Goal: Information Seeking & Learning: Understand process/instructions

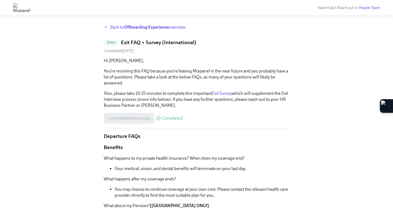
scroll to position [5, 0]
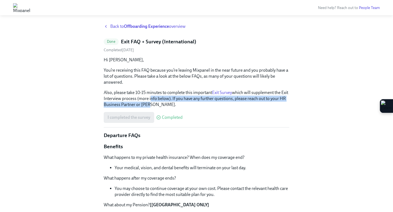
drag, startPoint x: 155, startPoint y: 105, endPoint x: 159, endPoint y: 97, distance: 9.3
click at [159, 97] on p "Also, please take 10-15 minutes to complete this important Exit Survey which wi…" at bounding box center [197, 99] width 186 height 18
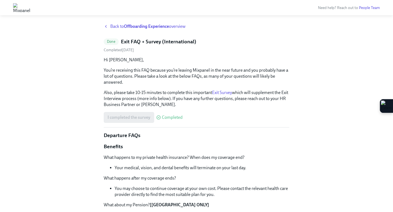
click at [223, 92] on link "Exit Survey" at bounding box center [222, 92] width 20 height 5
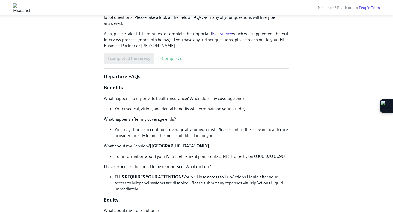
scroll to position [68, 0]
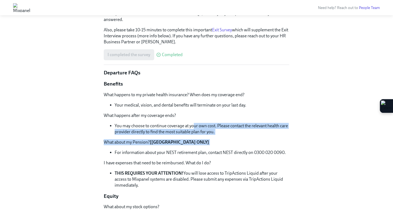
drag, startPoint x: 193, startPoint y: 127, endPoint x: 184, endPoint y: 150, distance: 24.3
click at [184, 150] on div "What happens to my private health insurance? When does my coverage end? Your me…" at bounding box center [197, 140] width 186 height 97
click at [184, 150] on li "For information about your NEST retirement plan, contact NEST directly on 0300 …" at bounding box center [202, 153] width 175 height 6
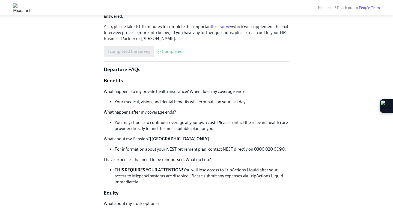
scroll to position [71, 0]
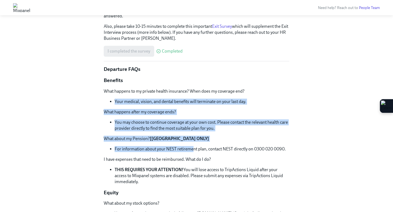
drag, startPoint x: 193, startPoint y: 146, endPoint x: 212, endPoint y: 99, distance: 51.5
click at [212, 99] on div "What happens to my private health insurance? When does my coverage end? Your me…" at bounding box center [197, 136] width 186 height 97
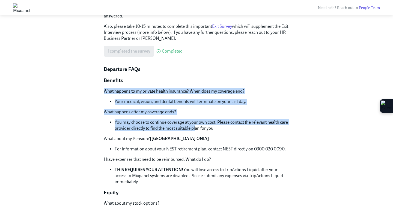
drag, startPoint x: 218, startPoint y: 82, endPoint x: 195, endPoint y: 128, distance: 51.4
click at [195, 128] on li "You may choose to continue coverage at your own cost. Please contact the releva…" at bounding box center [202, 126] width 175 height 12
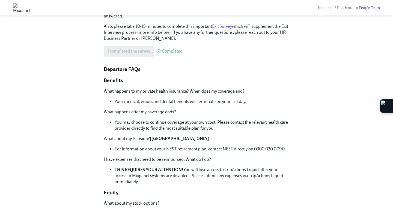
scroll to position [77, 0]
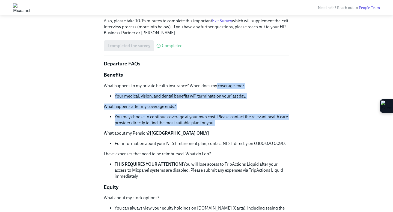
drag, startPoint x: 203, startPoint y: 128, endPoint x: 217, endPoint y: 83, distance: 47.1
click at [217, 83] on div "What happens to my private health insurance? When does my coverage end? Your me…" at bounding box center [197, 131] width 186 height 97
click at [217, 83] on p "What happens to my private health insurance? When does my coverage end?" at bounding box center [197, 86] width 186 height 6
drag, startPoint x: 217, startPoint y: 83, endPoint x: 193, endPoint y: 127, distance: 50.6
click at [193, 127] on div "What happens to my private health insurance? When does my coverage end? Your me…" at bounding box center [197, 131] width 186 height 97
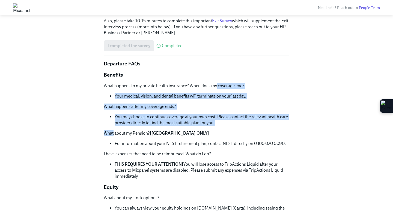
click at [193, 128] on div "What happens to my private health insurance? When does my coverage end? Your me…" at bounding box center [197, 131] width 186 height 97
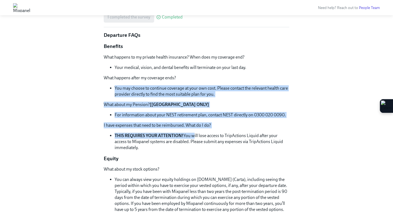
drag, startPoint x: 193, startPoint y: 137, endPoint x: 219, endPoint y: 75, distance: 67.3
click at [219, 75] on div "What happens to my private health insurance? When does my coverage end? Your me…" at bounding box center [197, 102] width 186 height 97
click at [219, 75] on p "What happens after my coverage ends?" at bounding box center [197, 78] width 186 height 6
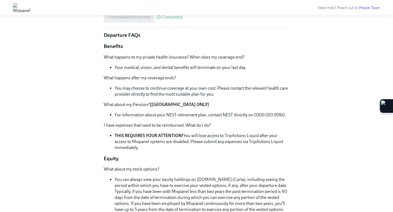
scroll to position [118, 0]
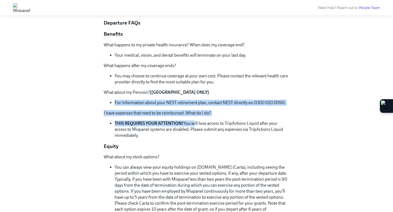
drag, startPoint x: 193, startPoint y: 126, endPoint x: 209, endPoint y: 90, distance: 38.9
click at [209, 90] on div "What happens to my private health insurance? When does my coverage end? Your me…" at bounding box center [197, 90] width 186 height 97
click at [209, 90] on p "What about my Pension? [UK ONLY]" at bounding box center [197, 93] width 186 height 6
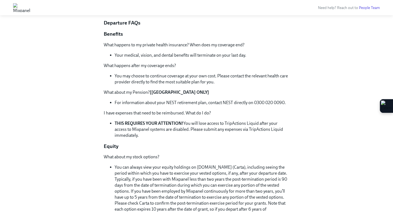
scroll to position [129, 0]
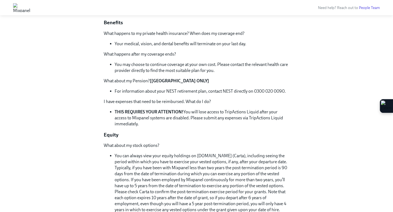
drag, startPoint x: 218, startPoint y: 73, endPoint x: 188, endPoint y: 133, distance: 66.8
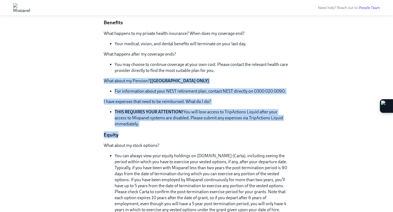
click at [188, 133] on p "Equity" at bounding box center [197, 135] width 186 height 7
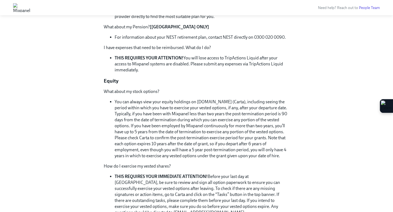
scroll to position [203, 0]
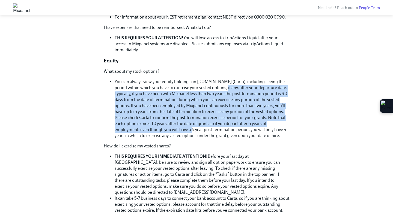
drag, startPoint x: 199, startPoint y: 132, endPoint x: 220, endPoint y: 86, distance: 51.1
click at [220, 86] on li "You can always view your equity holdings on [DOMAIN_NAME] (Carta), including se…" at bounding box center [202, 109] width 175 height 60
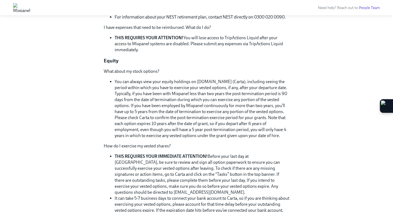
scroll to position [219, 0]
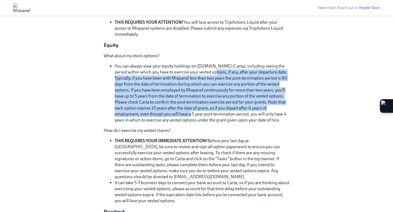
drag, startPoint x: 197, startPoint y: 112, endPoint x: 210, endPoint y: 72, distance: 42.9
click at [210, 72] on li "You can always view your equity holdings on [DOMAIN_NAME] (Carta), including se…" at bounding box center [202, 93] width 175 height 60
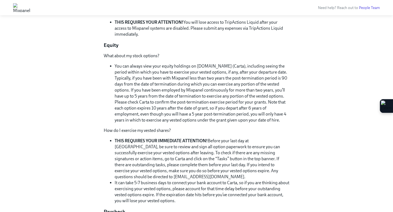
click at [213, 67] on li "You can always view your equity holdings on [DOMAIN_NAME] (Carta), including se…" at bounding box center [202, 93] width 175 height 60
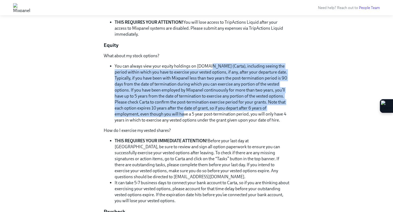
drag, startPoint x: 213, startPoint y: 67, endPoint x: 189, endPoint y: 114, distance: 52.9
click at [189, 114] on li "You can always view your equity holdings on [DOMAIN_NAME] (Carta), including se…" at bounding box center [202, 93] width 175 height 60
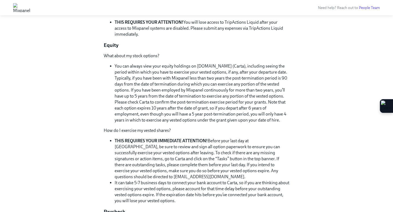
scroll to position [223, 0]
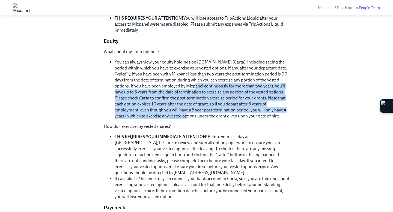
drag, startPoint x: 194, startPoint y: 116, endPoint x: 212, endPoint y: 68, distance: 51.2
click at [212, 68] on li "You can always view your equity holdings on [DOMAIN_NAME] (Carta), including se…" at bounding box center [202, 89] width 175 height 60
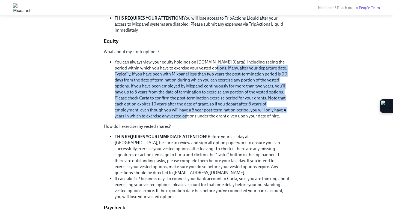
click at [212, 68] on li "You can always view your equity holdings on [DOMAIN_NAME] (Carta), including se…" at bounding box center [202, 89] width 175 height 60
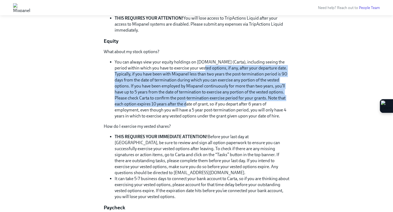
drag, startPoint x: 212, startPoint y: 68, endPoint x: 192, endPoint y: 108, distance: 44.8
click at [192, 108] on li "You can always view your equity holdings on [DOMAIN_NAME] (Carta), including se…" at bounding box center [202, 89] width 175 height 60
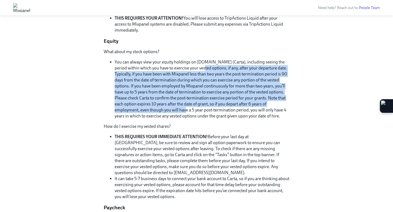
click at [192, 108] on li "You can always view your equity holdings on [DOMAIN_NAME] (Carta), including se…" at bounding box center [202, 89] width 175 height 60
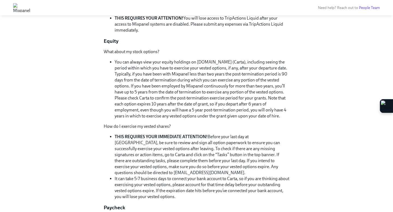
scroll to position [227, 0]
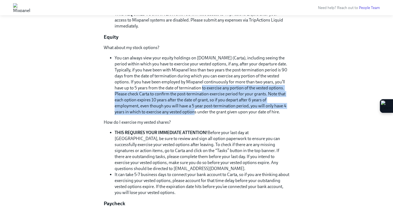
drag, startPoint x: 201, startPoint y: 113, endPoint x: 217, endPoint y: 72, distance: 43.9
click at [217, 72] on li "You can always view your equity holdings on [DOMAIN_NAME] (Carta), including se…" at bounding box center [202, 85] width 175 height 60
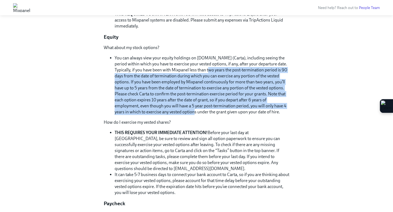
click at [217, 72] on li "You can always view your equity holdings on [DOMAIN_NAME] (Carta), including se…" at bounding box center [202, 85] width 175 height 60
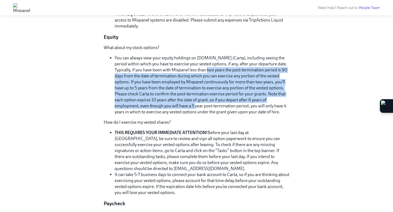
drag, startPoint x: 217, startPoint y: 72, endPoint x: 200, endPoint y: 108, distance: 39.8
click at [200, 108] on li "You can always view your equity holdings on [DOMAIN_NAME] (Carta), including se…" at bounding box center [202, 85] width 175 height 60
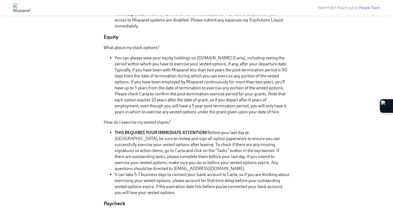
scroll to position [232, 0]
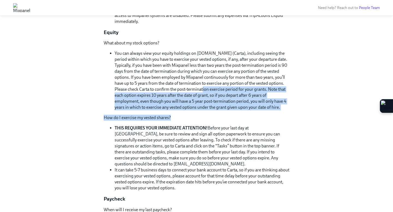
drag, startPoint x: 201, startPoint y: 120, endPoint x: 218, endPoint y: 76, distance: 47.4
click at [218, 76] on div "What about my stock options? You can always view your equity holdings on [DOMAI…" at bounding box center [197, 115] width 186 height 151
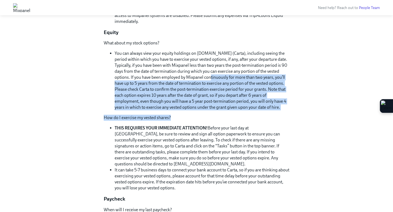
click at [218, 76] on li "You can always view your equity holdings on [DOMAIN_NAME] (Carta), including se…" at bounding box center [202, 81] width 175 height 60
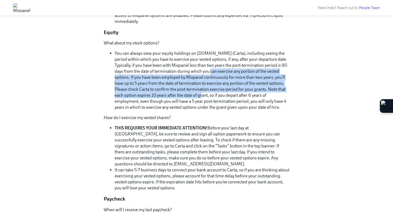
drag, startPoint x: 218, startPoint y: 71, endPoint x: 209, endPoint y: 97, distance: 27.5
click at [209, 97] on li "You can always view your equity holdings on [DOMAIN_NAME] (Carta), including se…" at bounding box center [202, 81] width 175 height 60
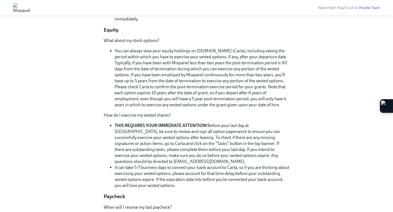
scroll to position [235, 0]
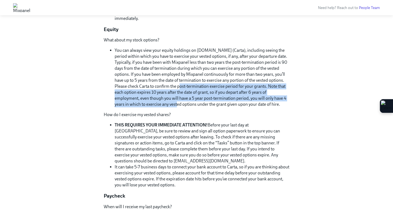
drag, startPoint x: 186, startPoint y: 106, endPoint x: 190, endPoint y: 81, distance: 25.8
click at [190, 81] on li "You can always view your equity holdings on [DOMAIN_NAME] (Carta), including se…" at bounding box center [202, 78] width 175 height 60
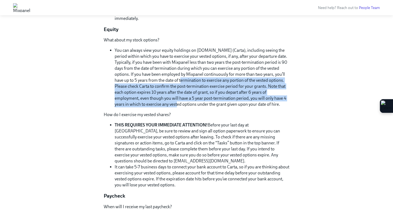
click at [190, 81] on li "You can always view your equity holdings on [DOMAIN_NAME] (Carta), including se…" at bounding box center [202, 78] width 175 height 60
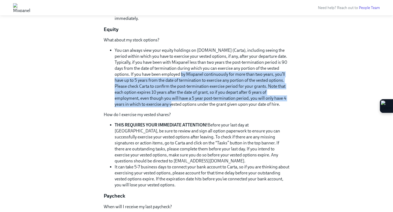
drag, startPoint x: 190, startPoint y: 73, endPoint x: 179, endPoint y: 103, distance: 32.4
click at [179, 103] on li "You can always view your equity holdings on [DOMAIN_NAME] (Carta), including se…" at bounding box center [202, 78] width 175 height 60
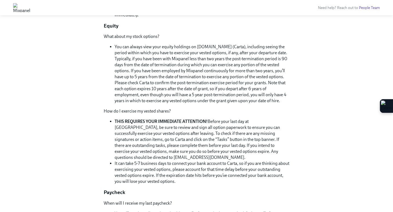
scroll to position [239, 0]
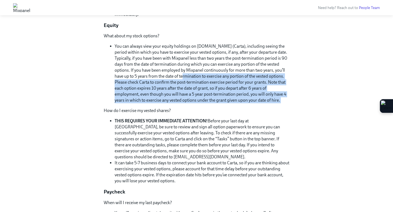
drag, startPoint x: 183, startPoint y: 105, endPoint x: 192, endPoint y: 76, distance: 30.7
click at [192, 76] on div "What about my stock options? You can always view your equity holdings on [DOMAI…" at bounding box center [197, 108] width 186 height 151
click at [192, 76] on li "You can always view your equity holdings on [DOMAIN_NAME] (Carta), including se…" at bounding box center [202, 73] width 175 height 60
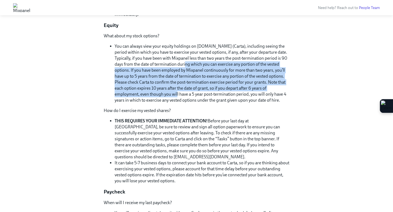
drag, startPoint x: 194, startPoint y: 67, endPoint x: 181, endPoint y: 103, distance: 38.4
click at [181, 103] on li "You can always view your equity holdings on [DOMAIN_NAME] (Carta), including se…" at bounding box center [202, 73] width 175 height 60
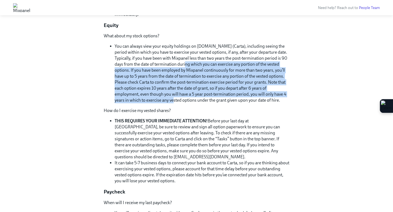
click at [181, 103] on li "You can always view your equity holdings on [DOMAIN_NAME] (Carta), including se…" at bounding box center [202, 73] width 175 height 60
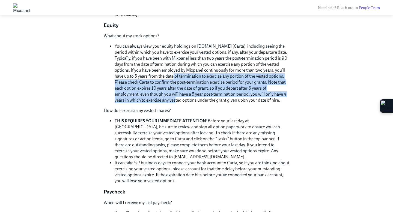
drag, startPoint x: 181, startPoint y: 103, endPoint x: 194, endPoint y: 72, distance: 33.2
click at [194, 72] on li "You can always view your equity holdings on [DOMAIN_NAME] (Carta), including se…" at bounding box center [202, 73] width 175 height 60
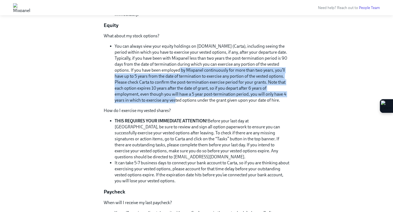
click at [194, 72] on li "You can always view your equity holdings on [DOMAIN_NAME] (Carta), including se…" at bounding box center [202, 73] width 175 height 60
drag, startPoint x: 194, startPoint y: 72, endPoint x: 182, endPoint y: 102, distance: 31.7
click at [182, 101] on li "You can always view your equity holdings on [DOMAIN_NAME] (Carta), including se…" at bounding box center [202, 73] width 175 height 60
click at [182, 102] on li "You can always view your equity holdings on [DOMAIN_NAME] (Carta), including se…" at bounding box center [202, 73] width 175 height 60
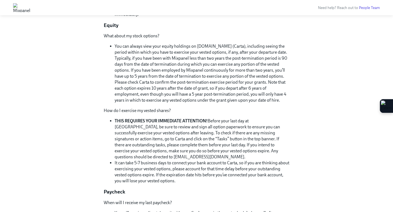
scroll to position [243, 0]
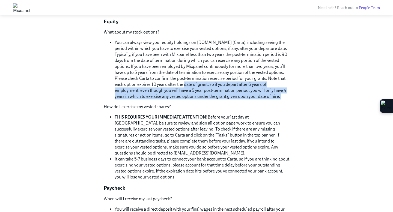
drag, startPoint x: 188, startPoint y: 102, endPoint x: 198, endPoint y: 77, distance: 27.1
click at [198, 77] on div "What about my stock options? You can always view your equity holdings on [DOMAI…" at bounding box center [197, 104] width 186 height 151
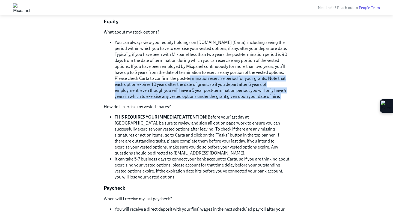
click at [198, 77] on li "You can always view your equity holdings on [DOMAIN_NAME] (Carta), including se…" at bounding box center [202, 70] width 175 height 60
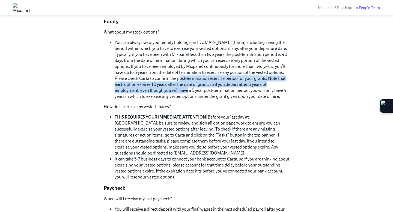
drag, startPoint x: 198, startPoint y: 77, endPoint x: 192, endPoint y: 93, distance: 17.4
click at [192, 93] on li "You can always view your equity holdings on [DOMAIN_NAME] (Carta), including se…" at bounding box center [202, 70] width 175 height 60
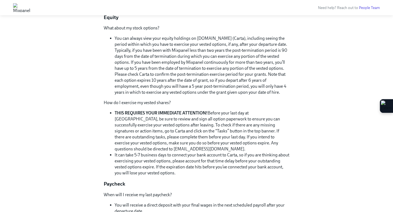
scroll to position [247, 0]
drag, startPoint x: 195, startPoint y: 95, endPoint x: 210, endPoint y: 67, distance: 31.6
click at [210, 67] on li "You can always view your equity holdings on [DOMAIN_NAME] (Carta), including se…" at bounding box center [202, 65] width 175 height 60
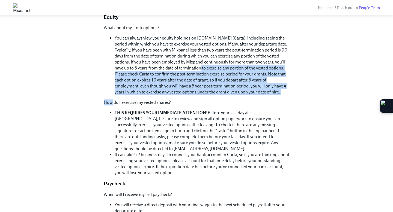
drag, startPoint x: 210, startPoint y: 67, endPoint x: 196, endPoint y: 95, distance: 31.7
click at [196, 95] on div "What about my stock options? You can always view your equity holdings on [DOMAI…" at bounding box center [197, 100] width 186 height 151
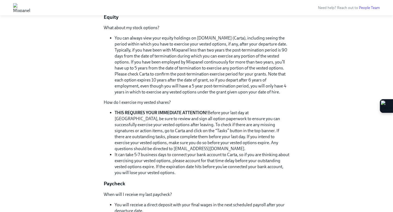
scroll to position [248, 0]
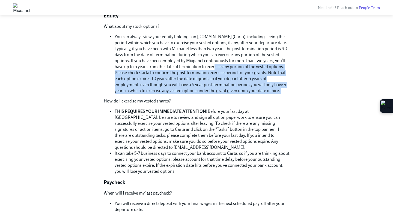
drag, startPoint x: 209, startPoint y: 94, endPoint x: 222, endPoint y: 67, distance: 29.9
click at [222, 67] on div "What about my stock options? You can always view your equity holdings on [DOMAI…" at bounding box center [197, 98] width 186 height 151
click at [222, 67] on li "You can always view your equity holdings on [DOMAIN_NAME] (Carta), including se…" at bounding box center [202, 64] width 175 height 60
drag, startPoint x: 222, startPoint y: 67, endPoint x: 211, endPoint y: 90, distance: 24.9
click at [211, 90] on li "You can always view your equity holdings on [DOMAIN_NAME] (Carta), including se…" at bounding box center [202, 64] width 175 height 60
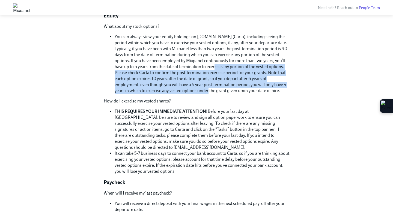
click at [211, 90] on li "You can always view your equity holdings on [DOMAIN_NAME] (Carta), including se…" at bounding box center [202, 64] width 175 height 60
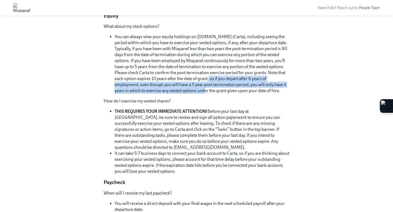
drag, startPoint x: 210, startPoint y: 92, endPoint x: 215, endPoint y: 78, distance: 15.1
click at [215, 78] on li "You can always view your equity holdings on [DOMAIN_NAME] (Carta), including se…" at bounding box center [202, 64] width 175 height 60
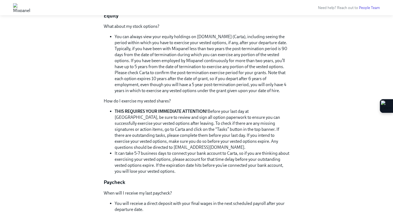
scroll to position [251, 0]
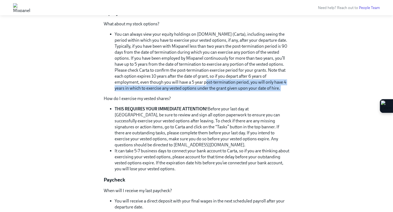
drag
click at [222, 66] on div "What about my stock options? You can always view your equity holdings on [DOMAI…" at bounding box center [197, 96] width 186 height 151
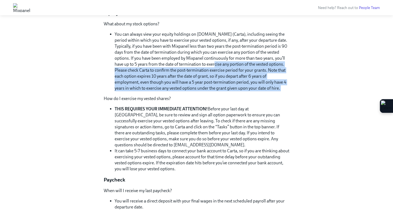
click at [222, 66] on li "You can always view your equity holdings on [DOMAIN_NAME] (Carta), including se…" at bounding box center [202, 61] width 175 height 60
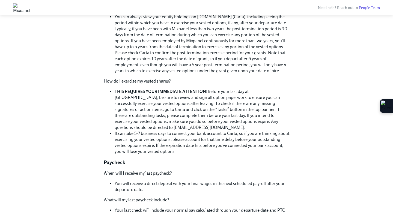
scroll to position [271, 0]
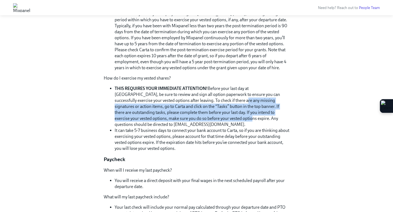
click at [210, 89] on li "THIS REQUIRES YOUR IMMEDIATE ATTENTION! Before your last day at [GEOGRAPHIC_DAT…" at bounding box center [202, 107] width 175 height 42
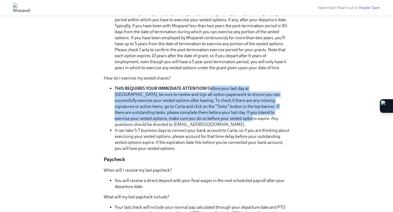
click at [211, 88] on li "THIS REQUIRES YOUR IMMEDIATE ATTENTION! Before your last day at [GEOGRAPHIC_DAT…" at bounding box center [202, 107] width 175 height 42
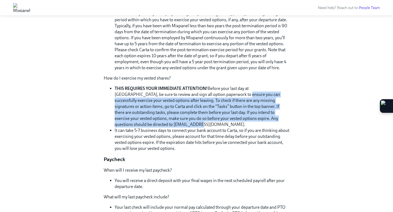
click at [204, 97] on li "THIS REQUIRES YOUR IMMEDIATE ATTENTION! Before your last day at [GEOGRAPHIC_DAT…" at bounding box center [202, 107] width 175 height 42
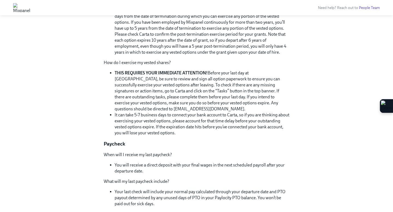
scroll to position [292, 0]
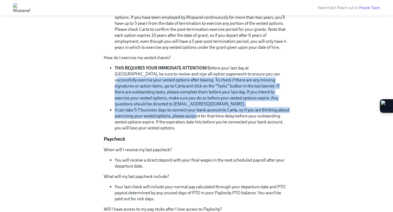
click at [238, 69] on ul "THIS REQUIRES YOUR IMMEDIATE ATTENTION! Before your last day at [GEOGRAPHIC_DAT…" at bounding box center [197, 98] width 186 height 66
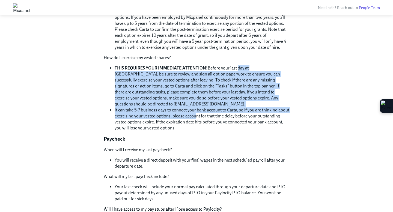
click at [238, 69] on li "THIS REQUIRES YOUR IMMEDIATE ATTENTION! Before your last day at [GEOGRAPHIC_DAT…" at bounding box center [202, 86] width 175 height 42
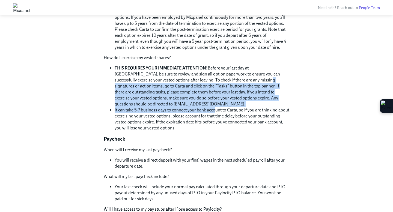
click at [227, 82] on ul "THIS REQUIRES YOUR IMMEDIATE ATTENTION! Before your last day at [GEOGRAPHIC_DAT…" at bounding box center [197, 98] width 186 height 66
click at [227, 82] on li "THIS REQUIRES YOUR IMMEDIATE ATTENTION! Before your last day at [GEOGRAPHIC_DAT…" at bounding box center [202, 86] width 175 height 42
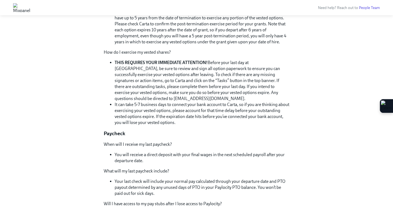
scroll to position [301, 0]
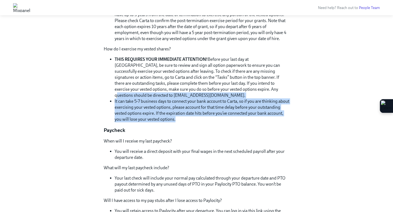
click at [233, 75] on ul "THIS REQUIRES YOUR IMMEDIATE ATTENTION! Before your last day at [GEOGRAPHIC_DAT…" at bounding box center [197, 90] width 186 height 66
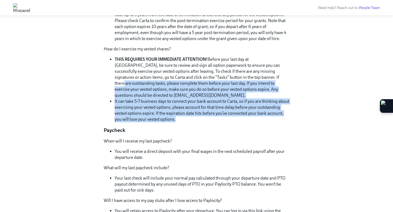
click at [233, 75] on li "THIS REQUIRES YOUR IMMEDIATE ATTENTION! Before your last day at [GEOGRAPHIC_DAT…" at bounding box center [202, 78] width 175 height 42
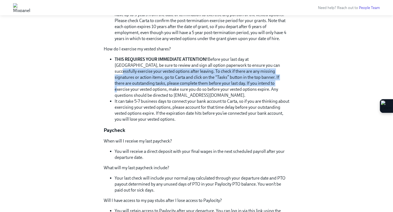
click at [225, 89] on li "THIS REQUIRES YOUR IMMEDIATE ATTENTION! Before your last day at [GEOGRAPHIC_DAT…" at bounding box center [202, 78] width 175 height 42
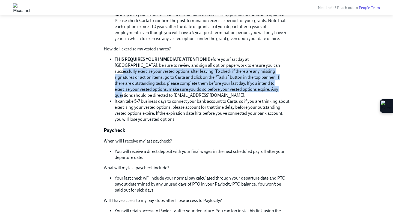
click at [225, 89] on li "THIS REQUIRES YOUR IMMEDIATE ATTENTION! Before your last day at [GEOGRAPHIC_DAT…" at bounding box center [202, 78] width 175 height 42
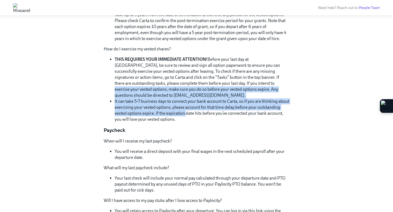
click at [223, 85] on ul "THIS REQUIRES YOUR IMMEDIATE ATTENTION! Before your last day at [GEOGRAPHIC_DAT…" at bounding box center [197, 90] width 186 height 66
click at [223, 85] on li "THIS REQUIRES YOUR IMMEDIATE ATTENTION! Before your last day at [GEOGRAPHIC_DAT…" at bounding box center [202, 78] width 175 height 42
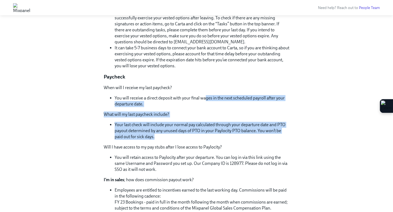
click at [206, 99] on div "When will I receive my last paycheck? You will receive a direct deposit with yo…" at bounding box center [197, 154] width 186 height 139
click at [206, 99] on li "You will receive a direct deposit with your final wages in the next scheduled p…" at bounding box center [202, 101] width 175 height 12
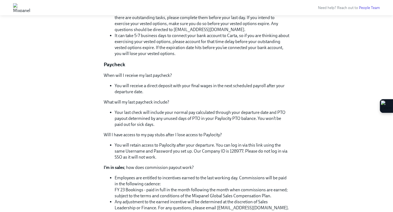
scroll to position [377, 0]
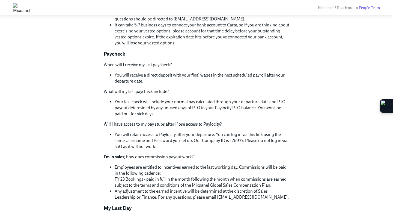
click at [204, 95] on div "When will I receive my last paycheck? You will receive a direct deposit with yo…" at bounding box center [197, 131] width 186 height 139
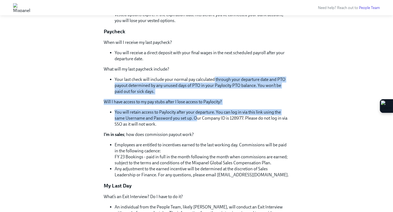
click at [213, 77] on div "When will I receive my last paycheck? You will receive a direct deposit with yo…" at bounding box center [197, 109] width 186 height 139
click at [213, 77] on li "Your last check will include your normal pay calculated through your departure …" at bounding box center [202, 86] width 175 height 18
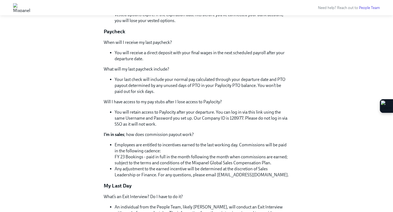
scroll to position [428, 0]
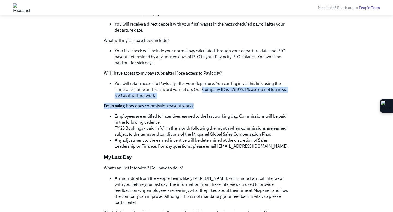
click at [204, 87] on div "When will I receive my last paycheck? You will receive a direct deposit with yo…" at bounding box center [197, 80] width 186 height 139
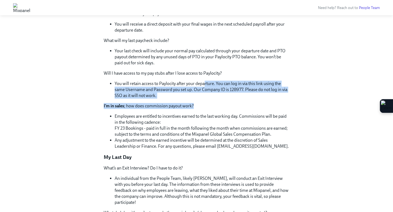
click at [206, 84] on li "You will retain access to Paylocity after your departure. You can log in via th…" at bounding box center [202, 90] width 175 height 18
click at [190, 113] on div "When will I receive my last paycheck? You will receive a direct deposit with yo…" at bounding box center [197, 80] width 186 height 139
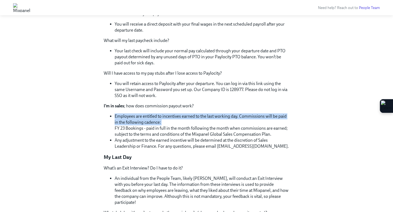
click at [186, 125] on div "When will I receive my last paycheck? You will receive a direct deposit with yo…" at bounding box center [197, 80] width 186 height 139
click at [186, 125] on li "Employees are entitled to incentives earned to the last working day. Commission…" at bounding box center [202, 126] width 175 height 24
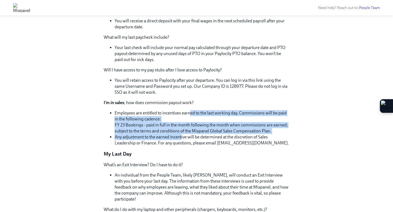
click at [195, 108] on div "When will I receive my last paycheck? You will receive a direct deposit with yo…" at bounding box center [197, 77] width 186 height 139
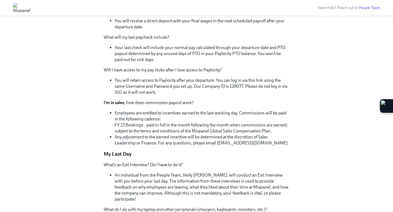
scroll to position [447, 0]
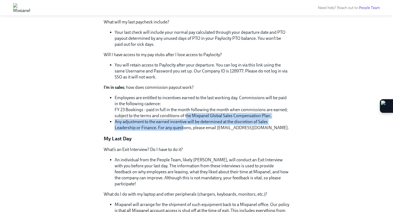
click at [196, 98] on ul "Employees are entitled to incentives earned to the last working day. Commission…" at bounding box center [197, 113] width 186 height 36
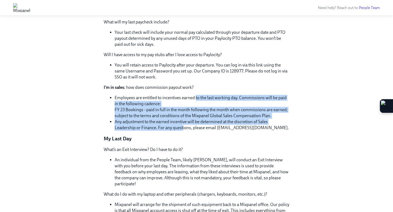
click at [196, 98] on li "Employees are entitled to incentives earned to the last working day. Commission…" at bounding box center [202, 107] width 175 height 24
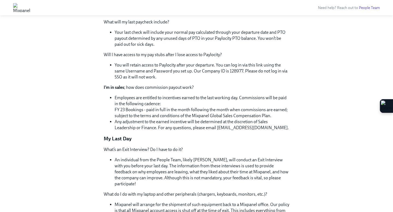
scroll to position [458, 0]
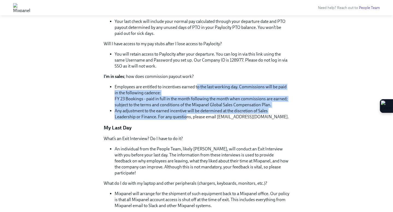
click at [198, 87] on ul "Employees are entitled to incentives earned to the last working day. Commission…" at bounding box center [197, 102] width 186 height 36
click at [198, 87] on li "Employees are entitled to incentives earned to the last working day. Commission…" at bounding box center [202, 96] width 175 height 24
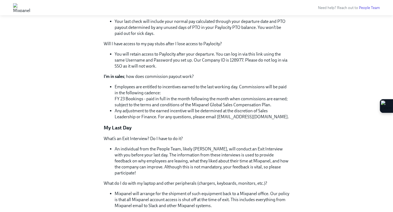
scroll to position [468, 0]
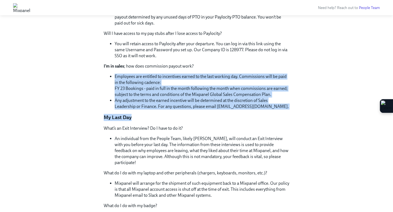
click at [197, 72] on div "When will I receive my last paycheck? You will receive a direct deposit with yo…" at bounding box center [197, 40] width 186 height 139
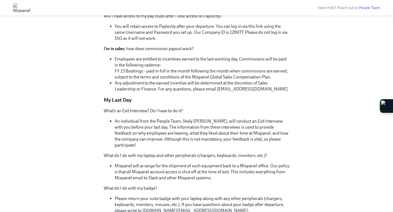
click at [193, 76] on ul "Employees are entitled to incentives earned to the last working day. Commission…" at bounding box center [197, 74] width 186 height 36
click at [194, 73] on li "Employees are entitled to incentives earned to the last working day. Commission…" at bounding box center [202, 68] width 175 height 24
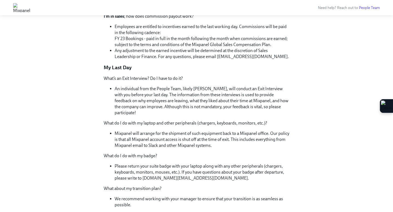
click at [188, 77] on div "What’s an Exit Interview? Do I have to do it? An individual from the People Tea…" at bounding box center [197, 169] width 186 height 186
click at [188, 77] on p "What’s an Exit Interview? Do I have to do it?" at bounding box center [197, 79] width 186 height 6
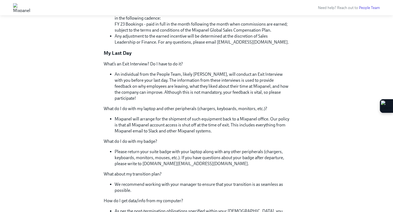
scroll to position [536, 0]
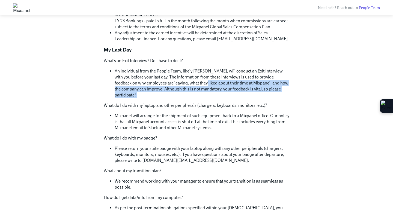
click at [187, 74] on div "What’s an Exit Interview? Do I have to do it? An individual from the People Tea…" at bounding box center [197, 151] width 186 height 186
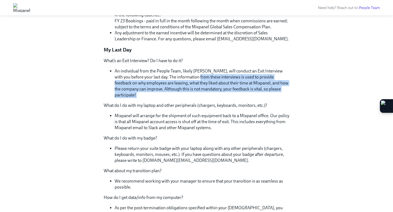
click at [187, 74] on li "An individual from the People Team, likely [PERSON_NAME], will conduct an Exit …" at bounding box center [202, 83] width 175 height 30
click at [178, 93] on li "An individual from the People Team, likely [PERSON_NAME], will conduct an Exit …" at bounding box center [202, 83] width 175 height 30
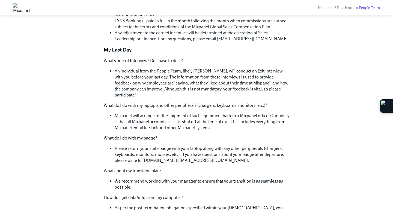
scroll to position [538, 0]
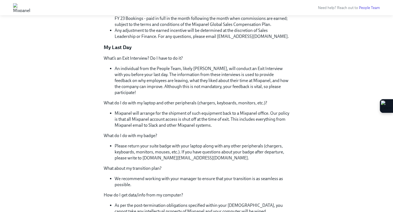
click at [191, 72] on li "An individual from the People Team, likely [PERSON_NAME], will conduct an Exit …" at bounding box center [202, 81] width 175 height 30
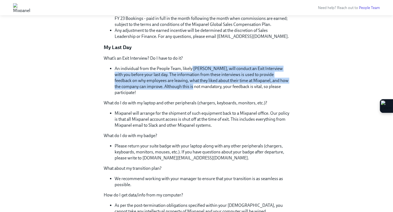
click at [182, 88] on li "An individual from the People Team, likely [PERSON_NAME], will conduct an Exit …" at bounding box center [202, 81] width 175 height 30
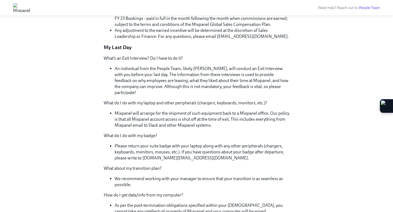
scroll to position [541, 0]
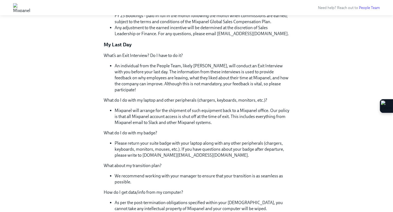
click at [190, 72] on li "An individual from the People Team, likely [PERSON_NAME], will conduct an Exit …" at bounding box center [202, 78] width 175 height 30
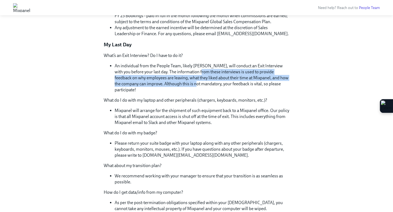
click at [181, 88] on li "An individual from the People Team, likely [PERSON_NAME], will conduct an Exit …" at bounding box center [202, 78] width 175 height 30
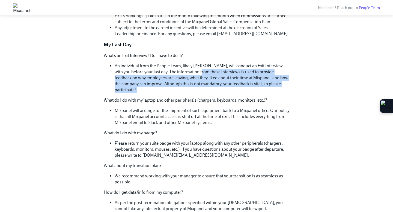
click at [181, 88] on li "An individual from the People Team, likely [PERSON_NAME], will conduct an Exit …" at bounding box center [202, 78] width 175 height 30
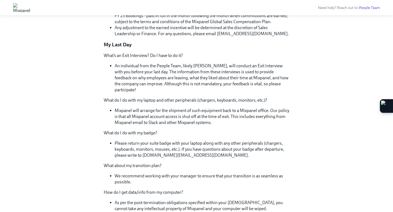
scroll to position [543, 0]
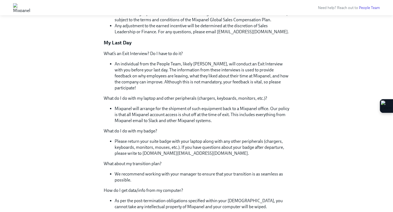
click at [184, 78] on li "An individual from the People Team, likely [PERSON_NAME], will conduct an Exit …" at bounding box center [202, 76] width 175 height 30
click at [181, 74] on li "An individual from the People Team, likely [PERSON_NAME], will conduct an Exit …" at bounding box center [202, 76] width 175 height 30
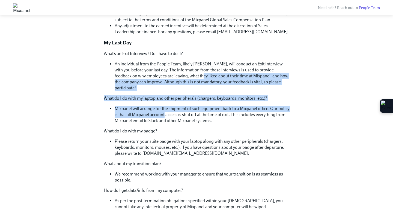
click at [155, 121] on div "What’s an Exit Interview? Do I have to do it? An individual from the People Tea…" at bounding box center [197, 144] width 186 height 186
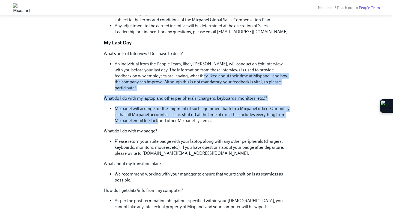
click at [155, 121] on li "Mixpanel will arrange for the shipment of such equipment back to a Mixpanel off…" at bounding box center [202, 115] width 175 height 18
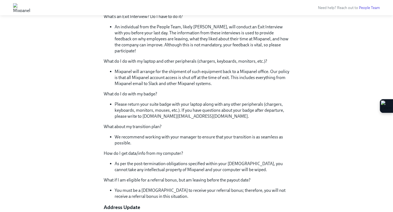
scroll to position [607, 0]
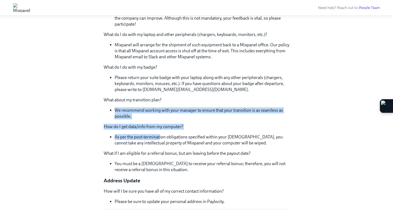
click at [175, 105] on div "What’s an Exit Interview? Do I have to do it? An individual from the People Tea…" at bounding box center [197, 80] width 186 height 186
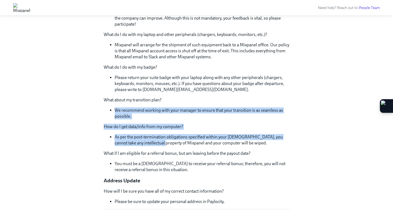
click at [157, 143] on div "What’s an Exit Interview? Do I have to do it? An individual from the People Tea…" at bounding box center [197, 80] width 186 height 186
click at [157, 143] on li "As per the post-termination obligations specified within your [DEMOGRAPHIC_DATA…" at bounding box center [202, 140] width 175 height 12
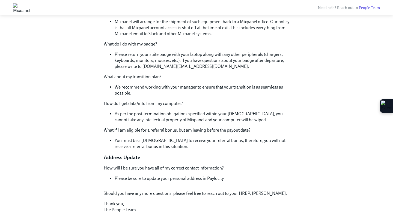
scroll to position [633, 0]
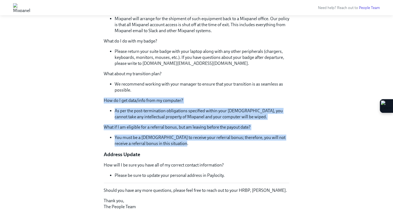
click at [199, 92] on div "What’s an Exit Interview? Do I have to do it? An individual from the People Tea…" at bounding box center [197, 54] width 186 height 186
click at [199, 92] on li "We recommend working with your manager to ensure that your transition is as sea…" at bounding box center [202, 87] width 175 height 12
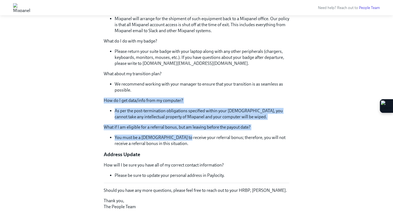
click at [176, 135] on div "What’s an Exit Interview? Do I have to do it? An individual from the People Tea…" at bounding box center [197, 54] width 186 height 186
click at [176, 135] on li "You must be a [DEMOGRAPHIC_DATA] to receive your referral bonus; therefore, you…" at bounding box center [202, 141] width 175 height 12
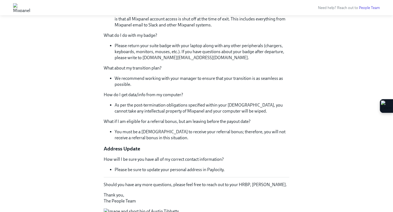
scroll to position [645, 0]
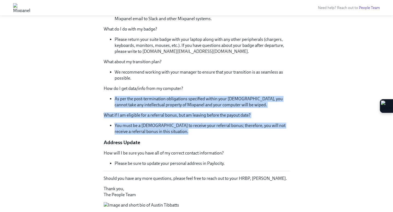
click at [204, 90] on p "How do I get data/info from my computer?" at bounding box center [197, 89] width 186 height 6
click at [185, 133] on div "What’s an Exit Interview? Do I have to do it? An individual from the People Tea…" at bounding box center [197, 42] width 186 height 186
click at [185, 133] on li "You must be a [DEMOGRAPHIC_DATA] to receive your referral bonus; therefore, you…" at bounding box center [202, 129] width 175 height 12
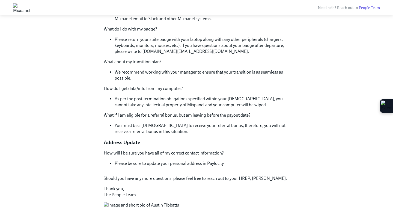
scroll to position [648, 0]
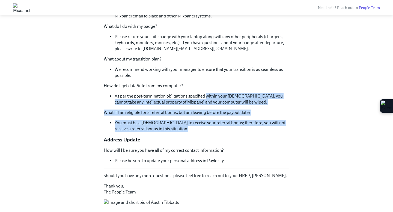
click at [206, 94] on div "What’s an Exit Interview? Do I have to do it? An individual from the People Tea…" at bounding box center [197, 39] width 186 height 186
click at [206, 94] on li "As per the post-termination obligations specified within your [DEMOGRAPHIC_DATA…" at bounding box center [202, 99] width 175 height 12
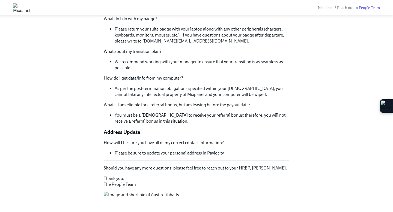
scroll to position [664, 0]
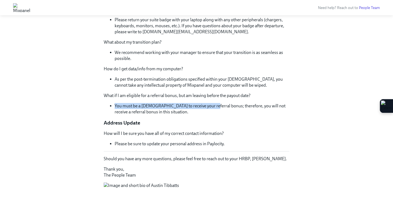
click at [220, 82] on div "What’s an Exit Interview? Do I have to do it? An individual from the People Tea…" at bounding box center [197, 22] width 186 height 186
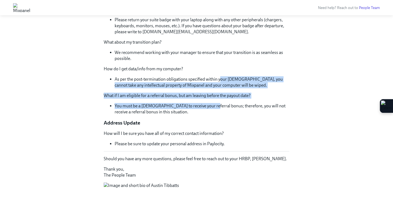
click at [220, 82] on li "As per the post-termination obligations specified within your [DEMOGRAPHIC_DATA…" at bounding box center [202, 82] width 175 height 12
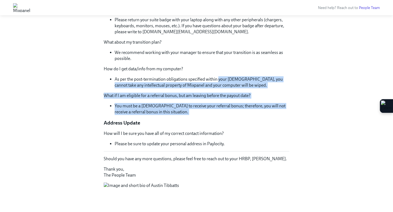
click at [203, 114] on div "What’s an Exit Interview? Do I have to do it? An individual from the People Tea…" at bounding box center [197, 22] width 186 height 186
click at [203, 114] on li "You must be a [DEMOGRAPHIC_DATA] to receive your referral bonus; therefore, you…" at bounding box center [202, 109] width 175 height 12
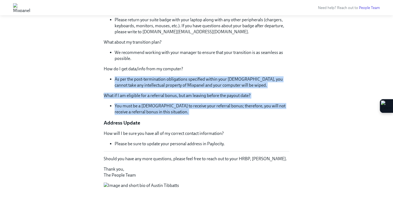
click at [226, 76] on div "What’s an Exit Interview? Do I have to do it? An individual from the People Tea…" at bounding box center [197, 22] width 186 height 186
click at [226, 76] on li "As per the post-termination obligations specified within your [DEMOGRAPHIC_DATA…" at bounding box center [202, 82] width 175 height 12
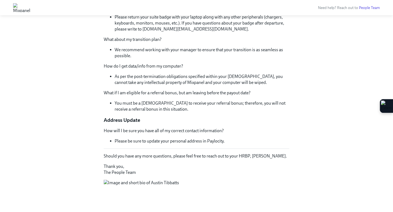
scroll to position [704, 0]
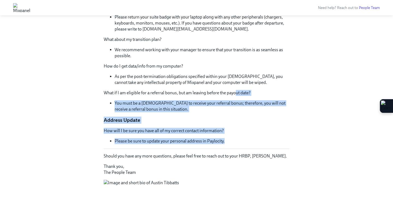
click at [235, 90] on p "What if I am eligible for a referral bonus, but am leaving before the payout da…" at bounding box center [197, 93] width 186 height 6
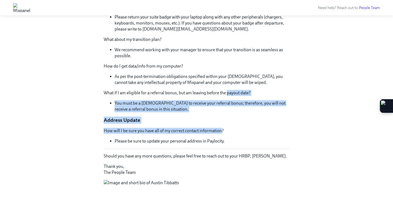
click at [211, 128] on div "How will I be sure you have all of my correct contact information? Please be su…" at bounding box center [197, 136] width 186 height 16
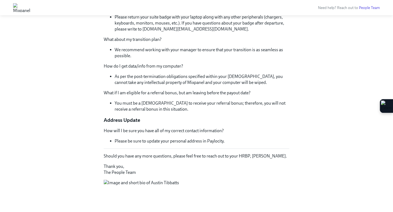
scroll to position [707, 0]
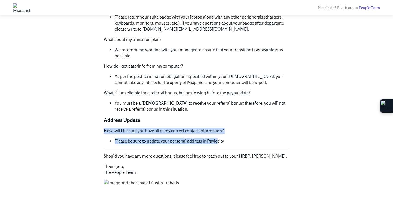
click at [233, 100] on li "You must be a [DEMOGRAPHIC_DATA] to receive your referral bonus; therefore, you…" at bounding box center [202, 106] width 175 height 12
click at [212, 138] on li "Please be sure to update your personal address in Paylocity." at bounding box center [202, 141] width 175 height 6
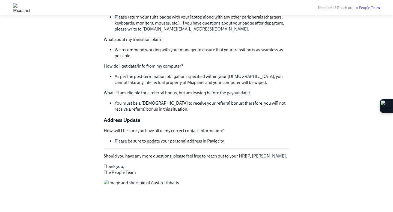
scroll to position [709, 0]
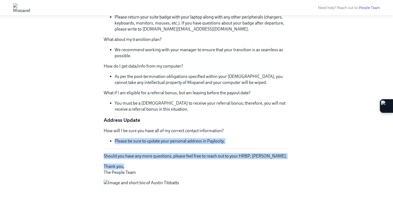
click at [229, 117] on p "Address Update" at bounding box center [197, 120] width 186 height 7
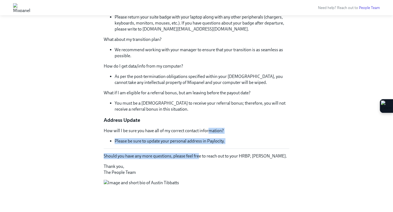
click at [217, 117] on p "Address Update" at bounding box center [197, 120] width 186 height 7
click at [193, 153] on p "Should you have any more questions, please feel free to reach out to your HRBP,…" at bounding box center [197, 156] width 186 height 6
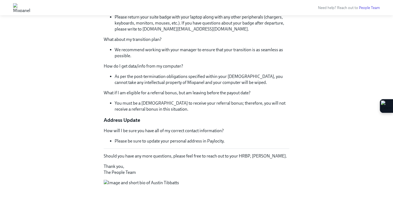
scroll to position [706, 0]
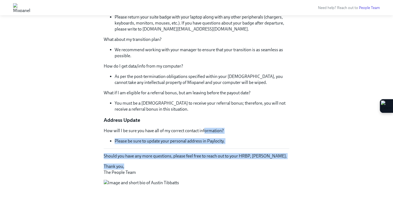
click at [205, 128] on p "How will I be sure you have all of my correct contact information?" at bounding box center [197, 131] width 186 height 6
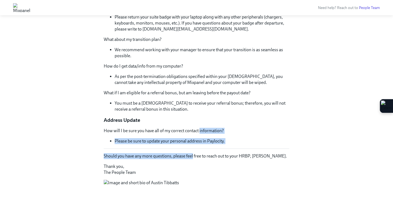
click at [191, 153] on p "Should you have any more questions, please feel free to reach out to your HRBP,…" at bounding box center [197, 156] width 186 height 6
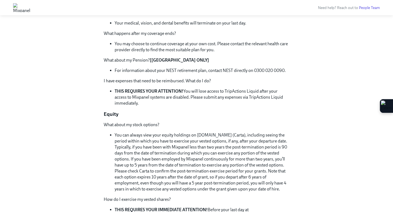
scroll to position [0, 0]
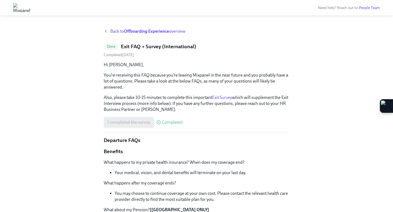
click at [143, 33] on strong "Offboarding Experience" at bounding box center [146, 31] width 45 height 5
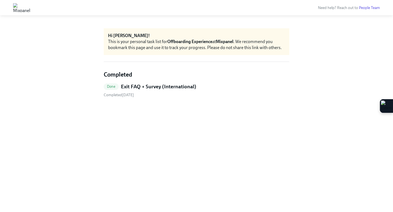
click at [143, 49] on div "This is your personal task list for Offboarding Experience at [GEOGRAPHIC_DATA]…" at bounding box center [196, 45] width 177 height 12
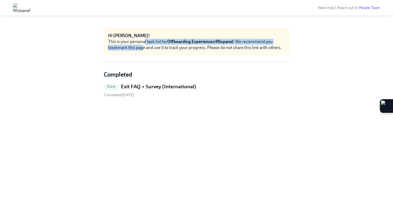
click at [143, 50] on div "This is your personal task list for Offboarding Experience at [GEOGRAPHIC_DATA]…" at bounding box center [196, 45] width 177 height 12
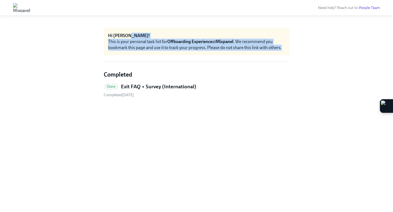
click at [144, 38] on div "Hi [PERSON_NAME]! This is your personal task list for Offboarding Experience at…" at bounding box center [197, 41] width 186 height 27
click at [144, 38] on div "Hi [PERSON_NAME]!" at bounding box center [196, 36] width 177 height 6
